Goal: Book appointment/travel/reservation

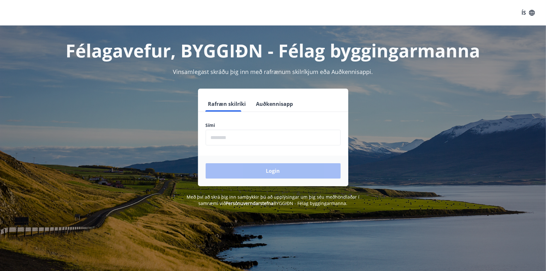
click at [225, 139] on input "phone" at bounding box center [273, 138] width 135 height 16
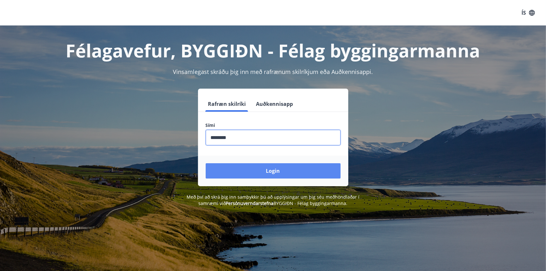
type input "********"
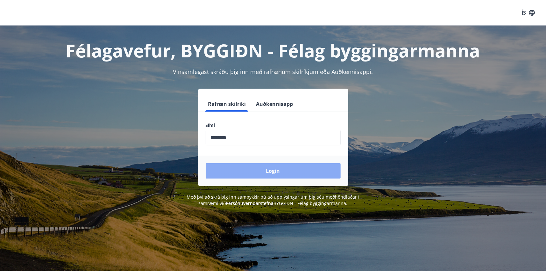
click at [277, 170] on button "Login" at bounding box center [273, 170] width 135 height 15
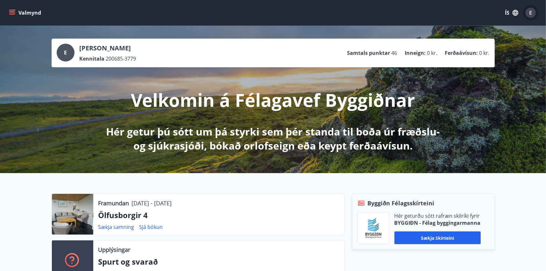
click at [531, 14] on span "E" at bounding box center [531, 12] width 3 height 7
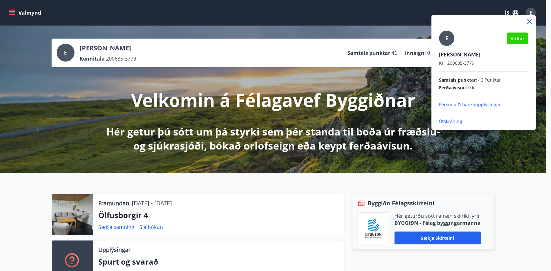
click at [531, 14] on div at bounding box center [275, 135] width 551 height 271
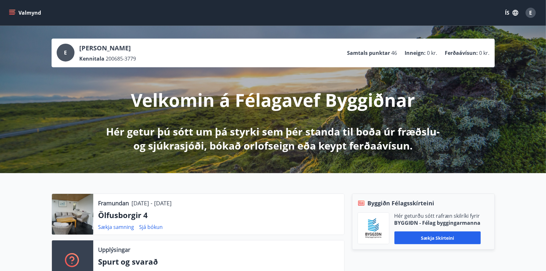
click at [11, 12] on icon "menu" at bounding box center [12, 13] width 6 height 6
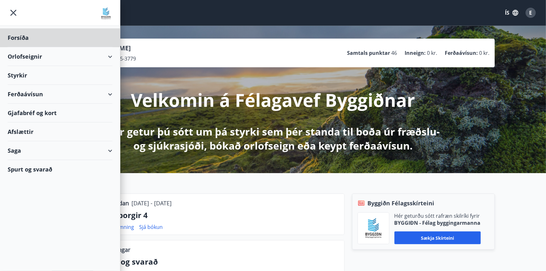
click at [17, 47] on div "Styrkir" at bounding box center [60, 37] width 105 height 19
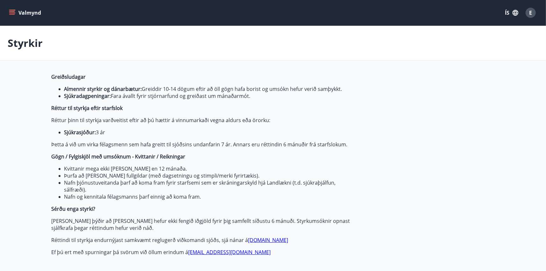
type input "***"
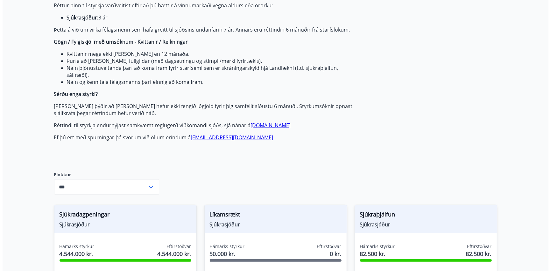
scroll to position [159, 0]
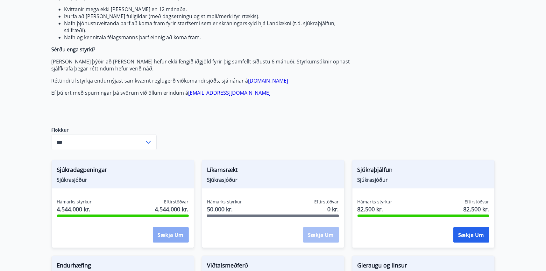
click at [169, 234] on button "Sækja um" at bounding box center [171, 234] width 36 height 15
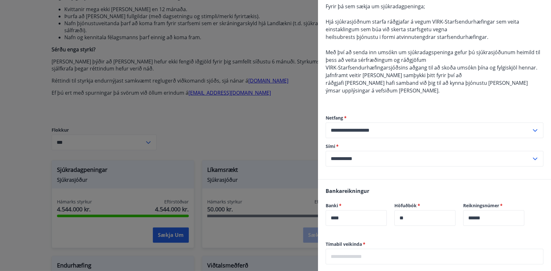
scroll to position [260, 0]
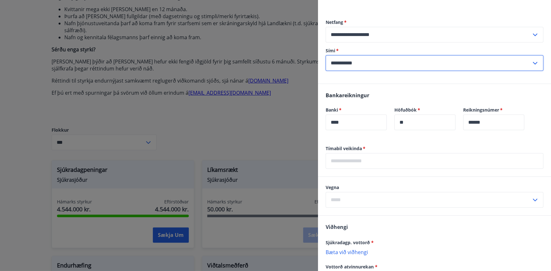
click at [379, 61] on input "**********" at bounding box center [429, 63] width 206 height 16
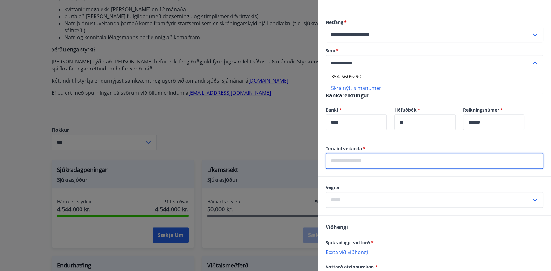
click at [369, 161] on input "text" at bounding box center [435, 161] width 218 height 16
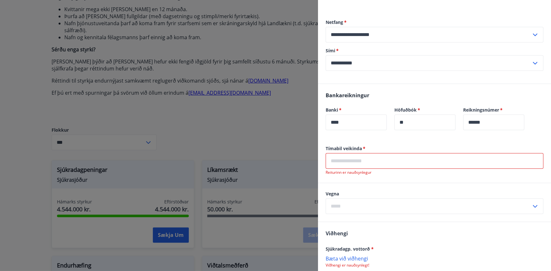
click at [531, 199] on div "​" at bounding box center [435, 206] width 218 height 16
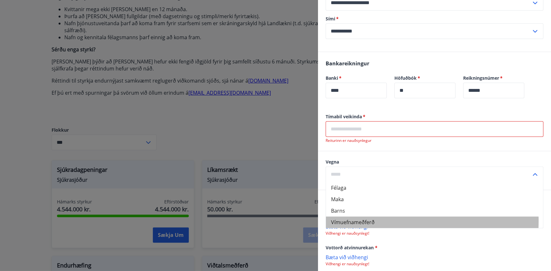
click at [364, 220] on li "Vímuefnameðferð" at bounding box center [434, 221] width 217 height 11
type input "**********"
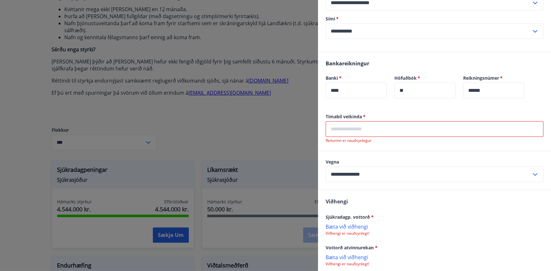
click at [352, 130] on input "text" at bounding box center [435, 129] width 218 height 16
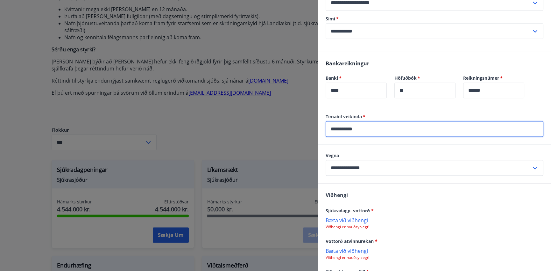
type input "**********"
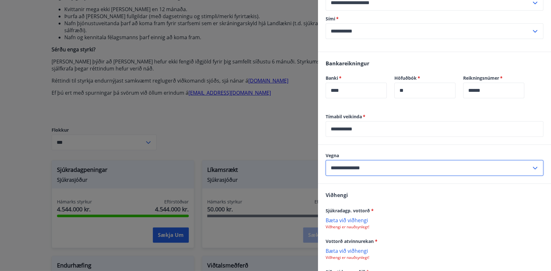
click at [391, 166] on input "**********" at bounding box center [429, 168] width 206 height 16
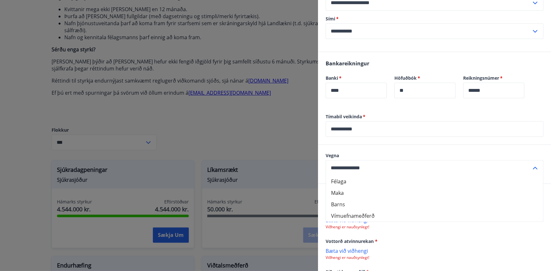
click at [367, 166] on input "**********" at bounding box center [429, 168] width 206 height 16
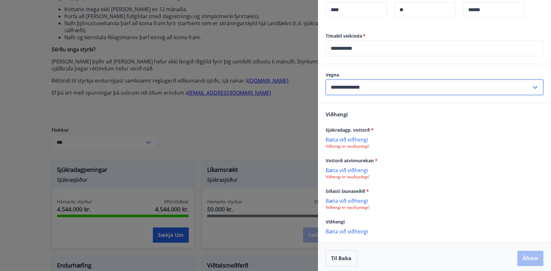
scroll to position [374, 0]
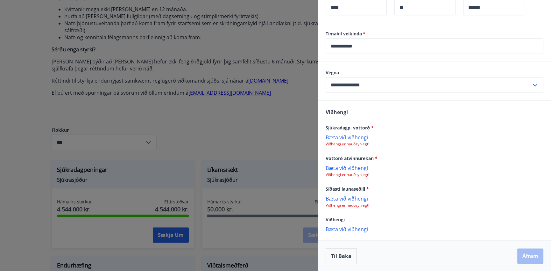
click at [348, 134] on p "Bæta við viðhengi" at bounding box center [435, 137] width 218 height 6
click at [345, 167] on p "Bæta við viðhengi" at bounding box center [435, 168] width 218 height 6
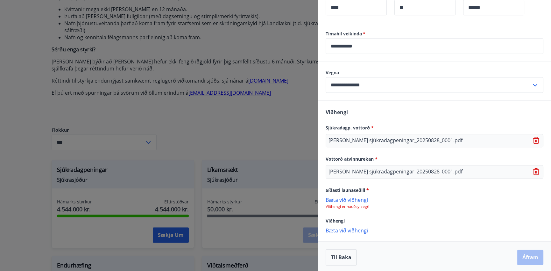
click at [349, 197] on p "Bæta við viðhengi" at bounding box center [435, 199] width 218 height 6
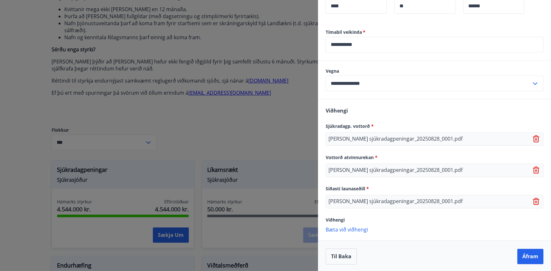
scroll to position [376, 0]
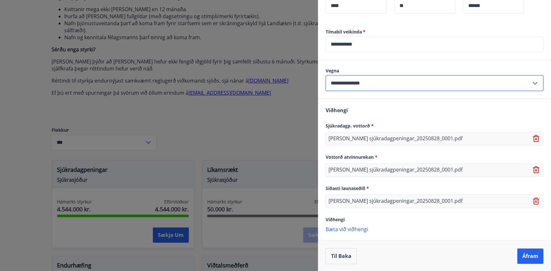
click at [378, 81] on input "**********" at bounding box center [429, 83] width 206 height 16
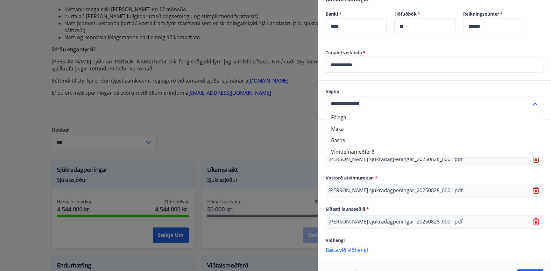
scroll to position [344, 0]
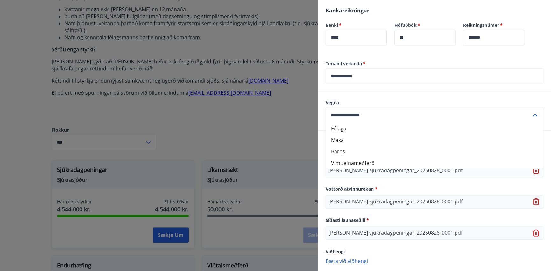
click at [341, 126] on li "Félaga" at bounding box center [434, 128] width 217 height 11
type input "******"
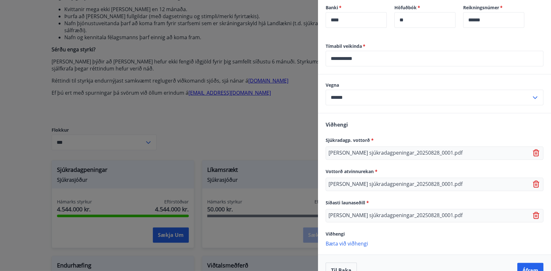
scroll to position [376, 0]
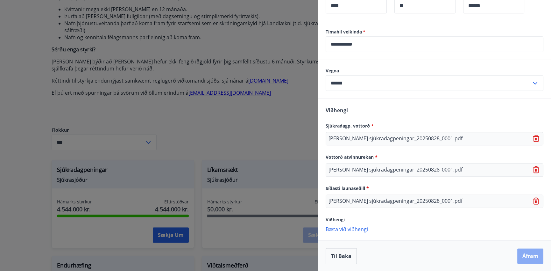
click at [527, 255] on button "Áfram" at bounding box center [530, 255] width 26 height 15
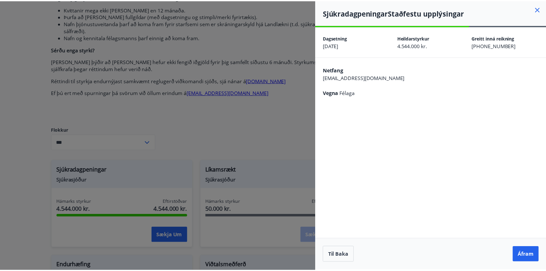
scroll to position [0, 0]
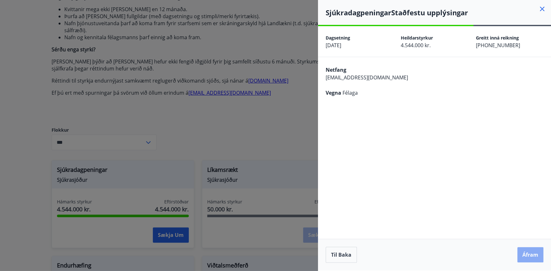
click at [527, 255] on button "Áfram" at bounding box center [530, 254] width 26 height 15
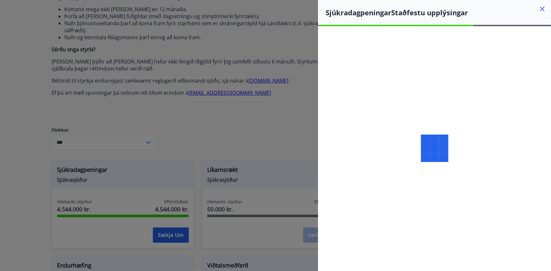
click at [460, 27] on div at bounding box center [434, 148] width 233 height 244
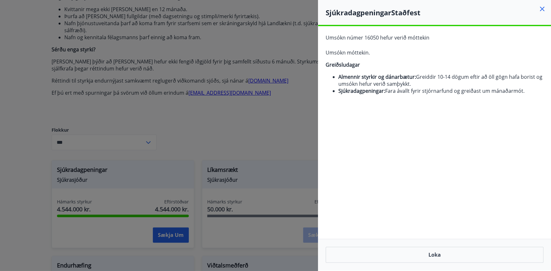
click at [542, 11] on icon at bounding box center [542, 9] width 8 height 8
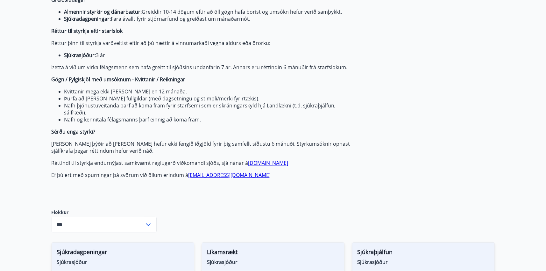
scroll to position [159, 0]
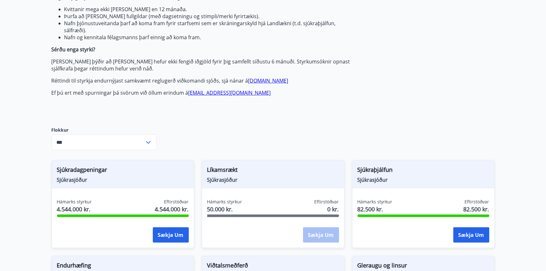
click at [147, 140] on icon at bounding box center [149, 143] width 8 height 8
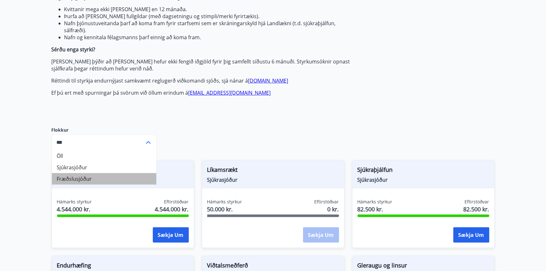
click at [67, 177] on li "Fræðslusjóður" at bounding box center [104, 178] width 104 height 11
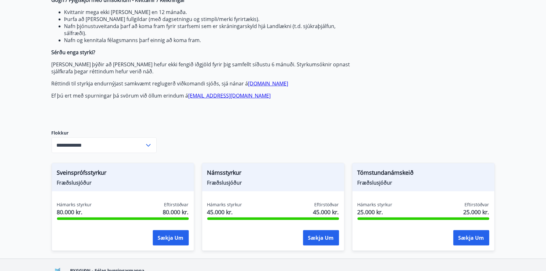
scroll to position [101, 0]
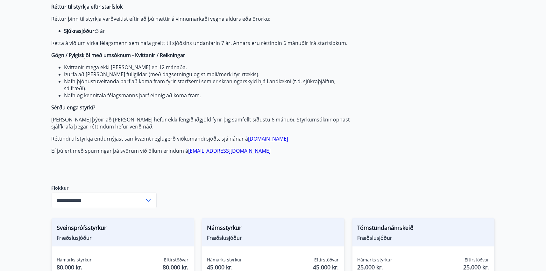
click at [150, 198] on icon at bounding box center [149, 200] width 8 height 8
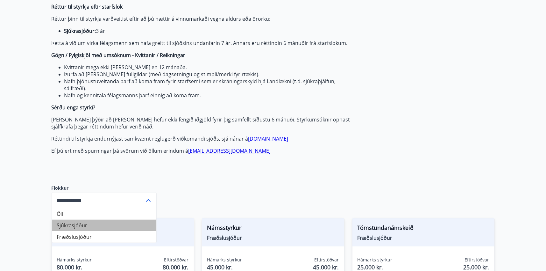
click at [82, 224] on li "Sjúkrasjóður" at bounding box center [104, 224] width 104 height 11
type input "**********"
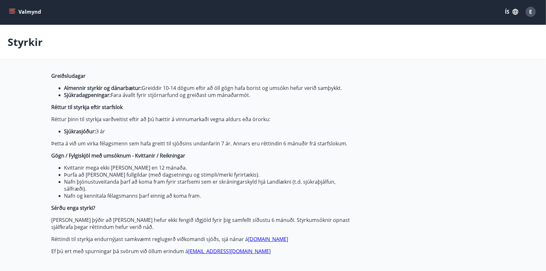
scroll to position [0, 0]
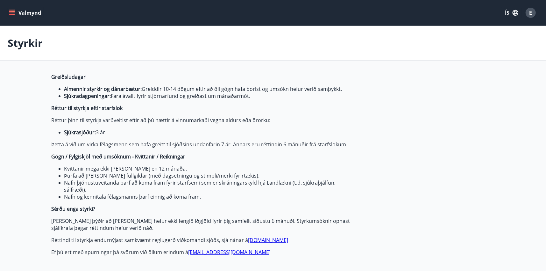
click at [13, 11] on icon "menu" at bounding box center [12, 11] width 6 height 1
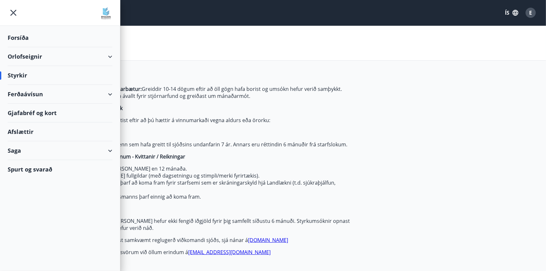
click at [27, 54] on div "Orlofseignir" at bounding box center [60, 56] width 105 height 19
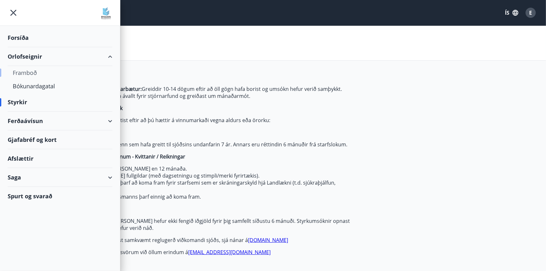
click at [28, 72] on div "Framboð" at bounding box center [60, 72] width 95 height 13
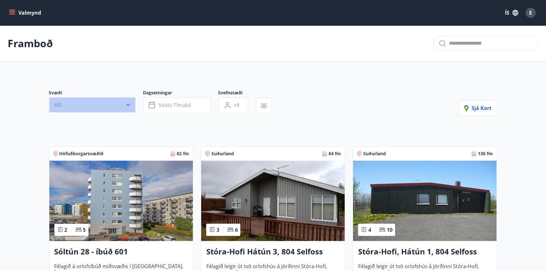
click at [129, 104] on icon "button" at bounding box center [128, 105] width 4 height 2
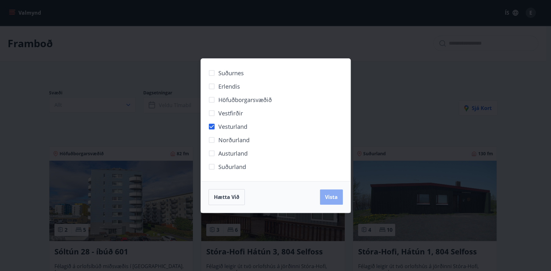
click at [332, 198] on span "Vista" at bounding box center [331, 196] width 13 height 7
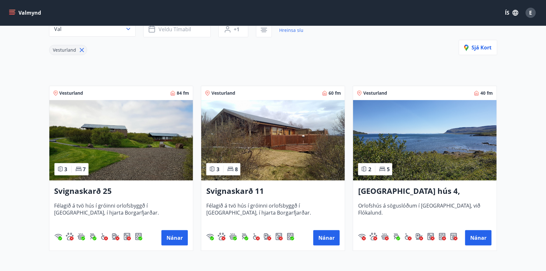
scroll to position [75, 0]
click at [474, 237] on button "Nánar" at bounding box center [478, 237] width 26 height 15
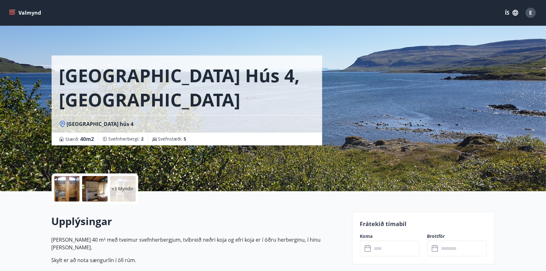
click at [12, 11] on icon "menu" at bounding box center [12, 13] width 6 height 6
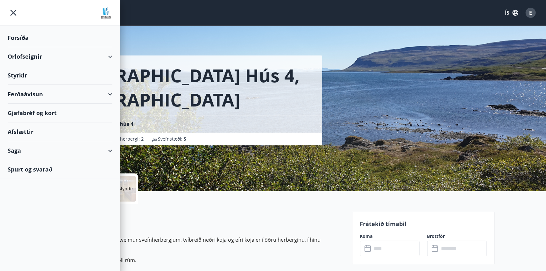
click at [23, 55] on div "Orlofseignir" at bounding box center [60, 56] width 105 height 19
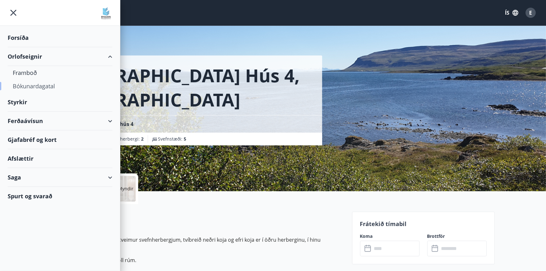
click at [24, 84] on div "Bókunardagatal" at bounding box center [60, 85] width 95 height 13
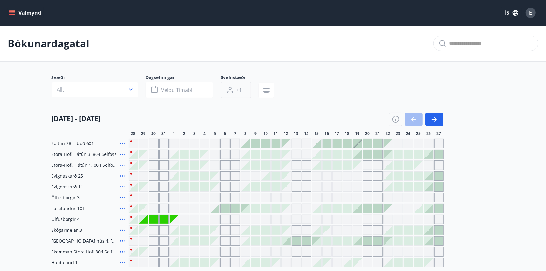
click at [243, 91] on button "+1" at bounding box center [236, 90] width 30 height 16
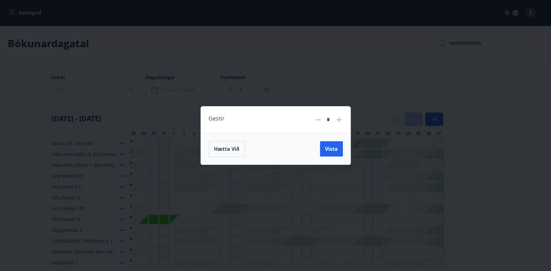
click at [338, 118] on icon at bounding box center [339, 120] width 8 height 8
type input "*"
click at [331, 149] on span "Vista" at bounding box center [331, 148] width 13 height 7
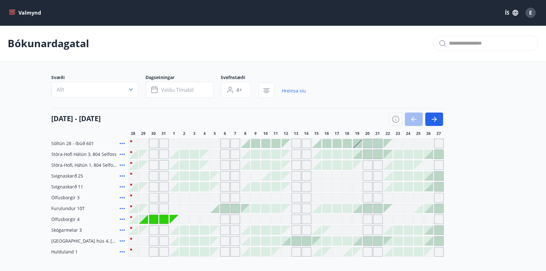
click at [226, 155] on div "Gráir dagar eru ekki bókanlegir" at bounding box center [225, 154] width 10 height 10
click at [182, 90] on span "Veldu tímabil" at bounding box center [177, 89] width 32 height 7
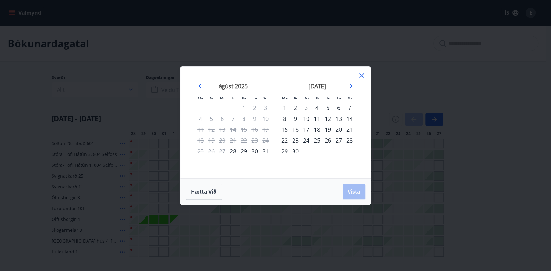
click at [327, 107] on div "5" at bounding box center [328, 107] width 11 height 11
click at [348, 106] on div "7" at bounding box center [349, 107] width 11 height 11
click at [350, 190] on span "Vista" at bounding box center [354, 191] width 13 height 7
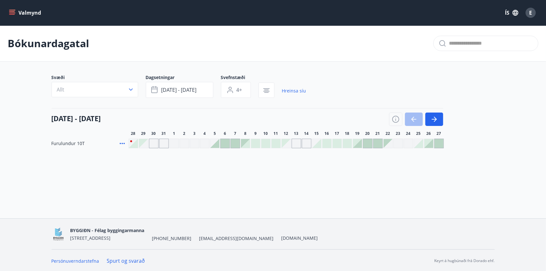
click at [162, 142] on div "Gráir dagar eru ekki bókanlegir" at bounding box center [164, 144] width 10 height 10
click at [226, 144] on div at bounding box center [225, 143] width 9 height 9
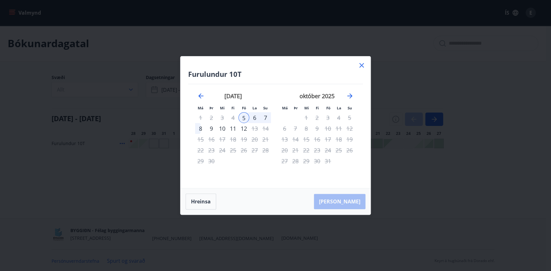
click at [362, 63] on icon at bounding box center [362, 65] width 8 height 8
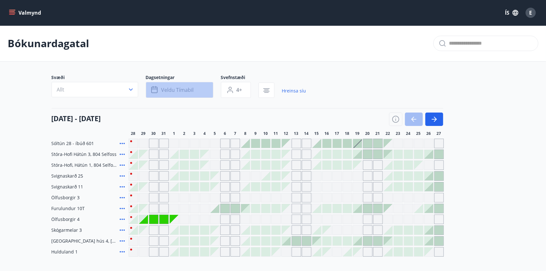
click at [179, 89] on span "Veldu tímabil" at bounding box center [177, 89] width 32 height 7
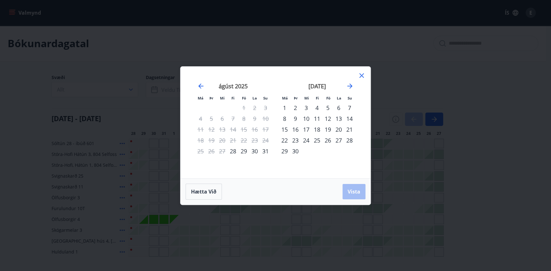
click at [327, 119] on div "12" at bounding box center [328, 118] width 11 height 11
click at [352, 119] on div "14" at bounding box center [349, 118] width 11 height 11
click at [353, 193] on span "Vista" at bounding box center [354, 191] width 13 height 7
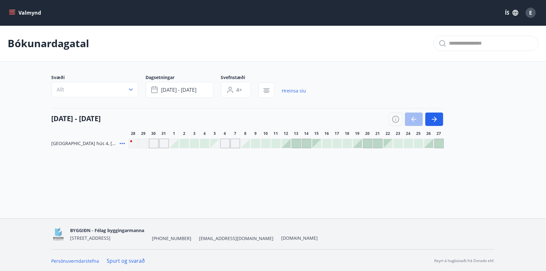
click at [161, 142] on div "Gráir dagar eru ekki bókanlegir" at bounding box center [164, 144] width 10 height 10
click at [295, 143] on div at bounding box center [296, 143] width 9 height 9
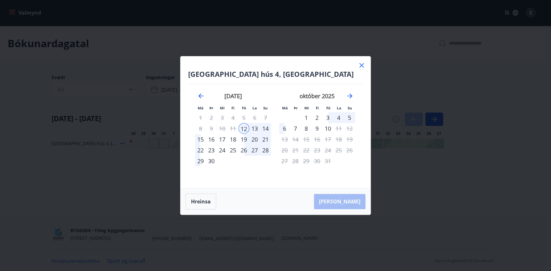
click at [265, 128] on div "14" at bounding box center [265, 128] width 11 height 11
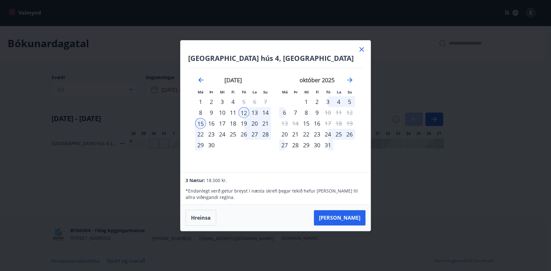
click at [361, 47] on icon at bounding box center [362, 50] width 8 height 8
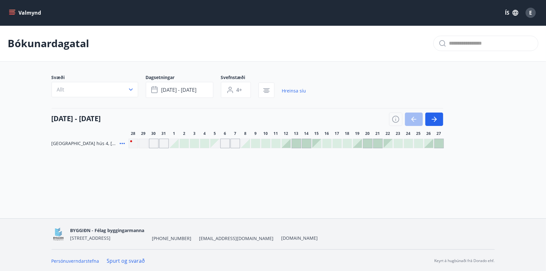
click at [11, 9] on button "Valmynd" at bounding box center [26, 12] width 36 height 11
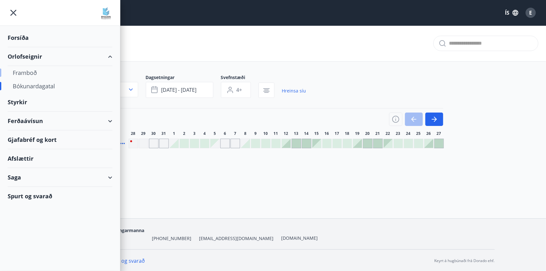
click at [26, 70] on div "Framboð" at bounding box center [60, 72] width 95 height 13
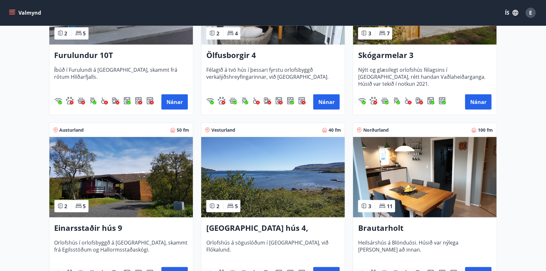
scroll to position [637, 0]
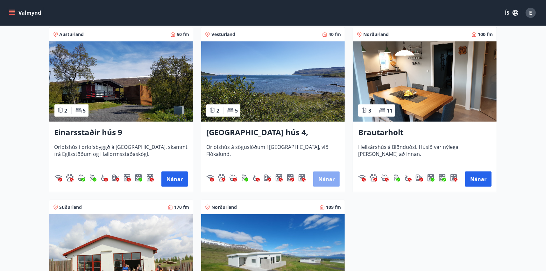
click at [332, 177] on button "Nánar" at bounding box center [326, 178] width 26 height 15
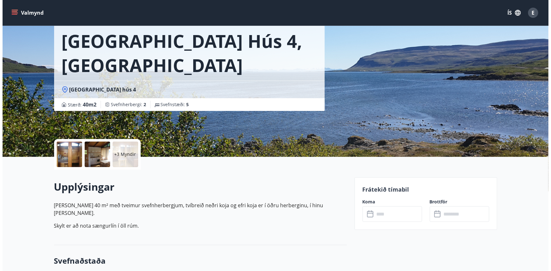
scroll to position [127, 0]
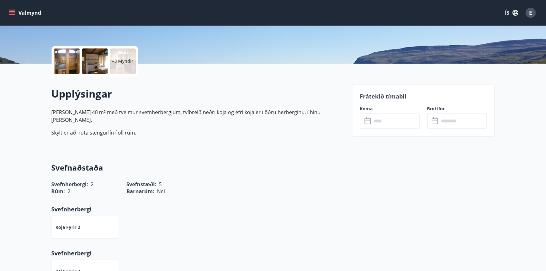
click at [116, 63] on p "+3 Myndir" at bounding box center [123, 61] width 22 height 6
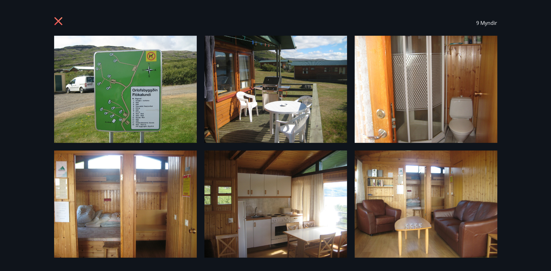
scroll to position [0, 0]
click at [154, 102] on img at bounding box center [125, 89] width 143 height 107
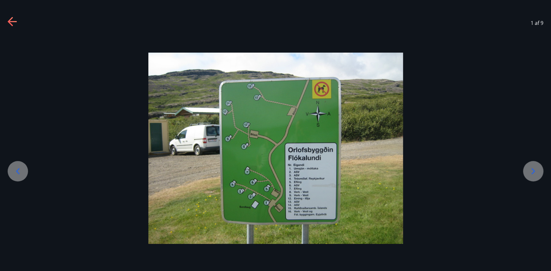
click at [12, 19] on icon at bounding box center [13, 22] width 10 height 10
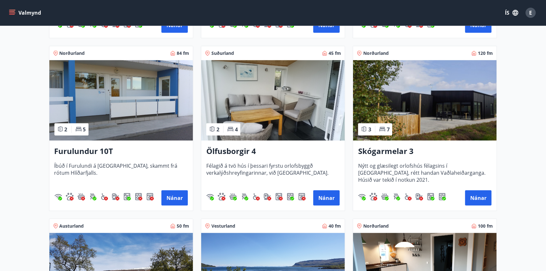
scroll to position [446, 0]
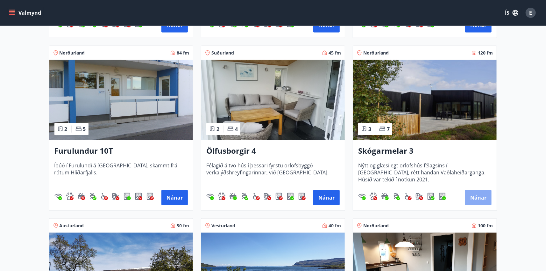
click at [475, 195] on button "Nánar" at bounding box center [478, 197] width 26 height 15
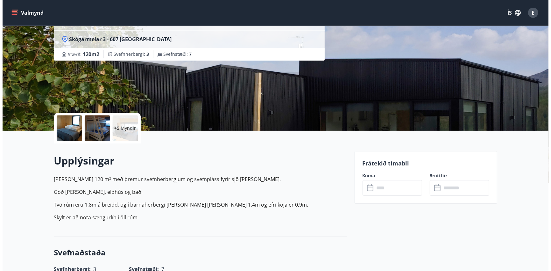
scroll to position [64, 0]
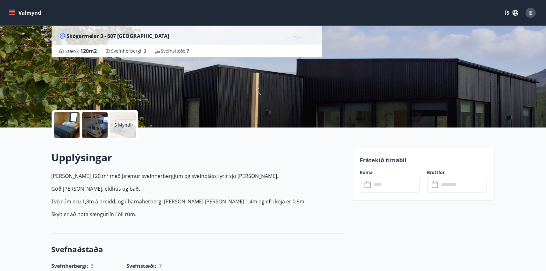
click at [68, 126] on div at bounding box center [66, 124] width 25 height 25
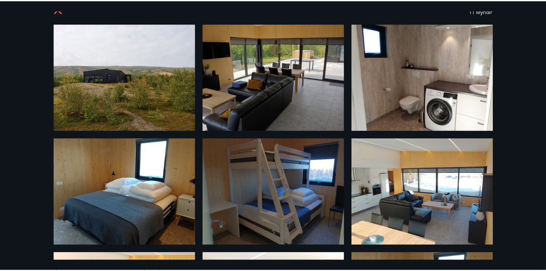
scroll to position [0, 0]
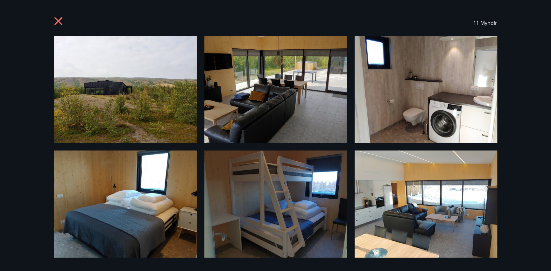
click at [59, 20] on icon at bounding box center [58, 21] width 8 height 8
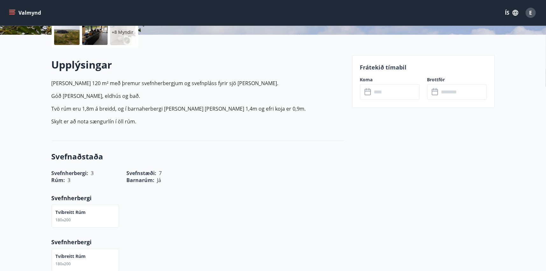
scroll to position [96, 0]
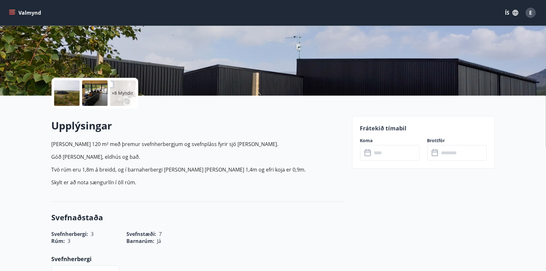
click at [374, 155] on input "text" at bounding box center [395, 153] width 47 height 16
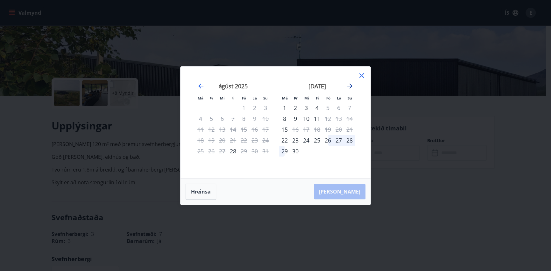
click at [350, 85] on icon "Move forward to switch to the next month." at bounding box center [350, 86] width 8 height 8
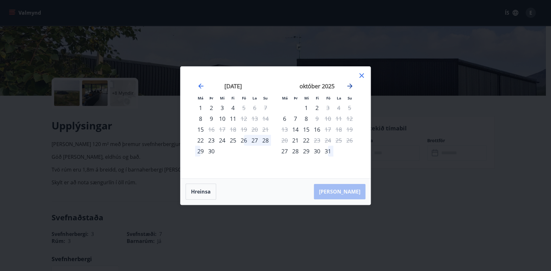
click at [350, 85] on icon "Move forward to switch to the next month." at bounding box center [350, 86] width 8 height 8
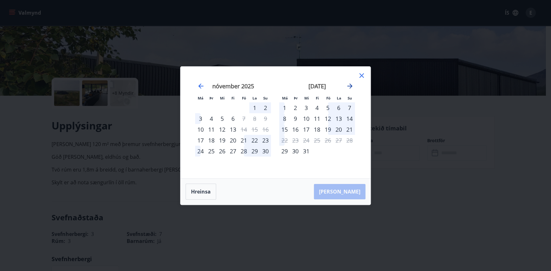
click at [350, 85] on icon "Move forward to switch to the next month." at bounding box center [350, 86] width 8 height 8
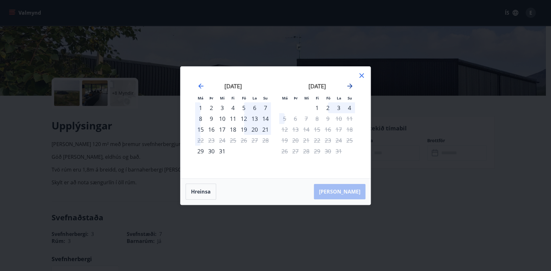
click at [350, 85] on icon "Move forward to switch to the next month." at bounding box center [350, 86] width 8 height 8
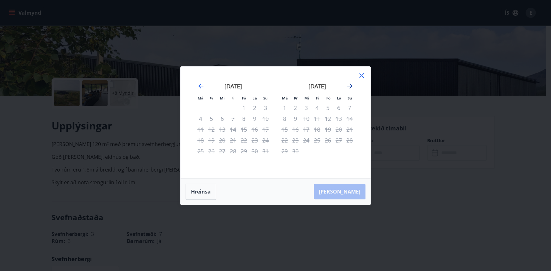
click at [350, 85] on icon "Move forward to switch to the next month." at bounding box center [350, 86] width 8 height 8
click at [360, 76] on icon at bounding box center [362, 76] width 8 height 8
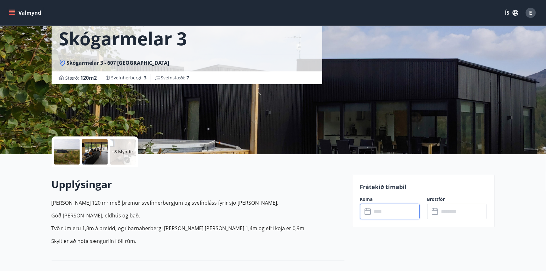
scroll to position [0, 0]
